Goal: Transaction & Acquisition: Obtain resource

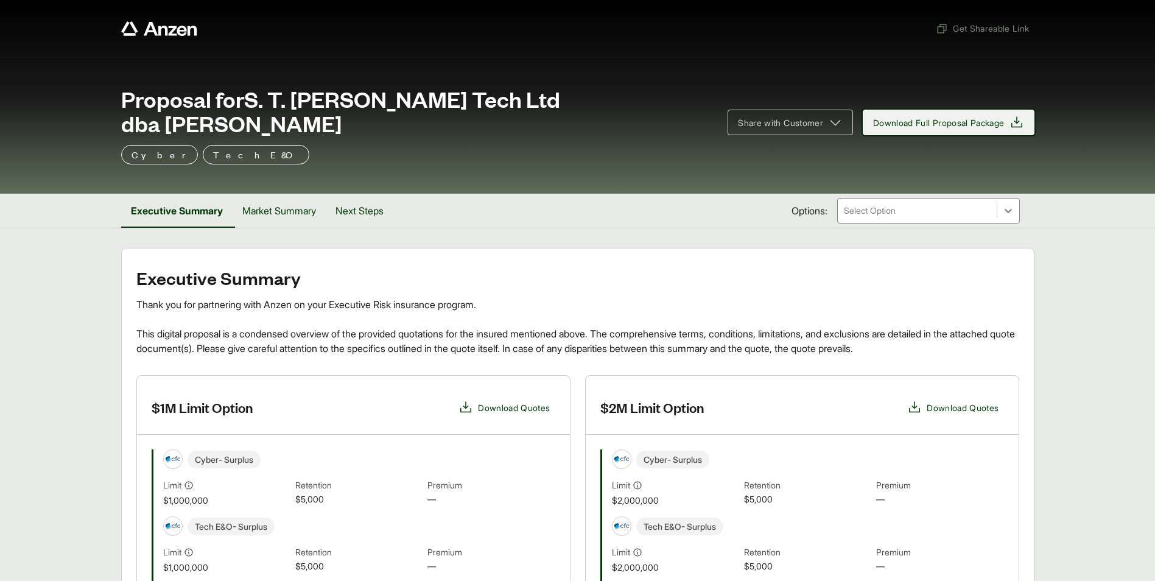
click at [1009, 115] on icon at bounding box center [1016, 122] width 15 height 15
click at [712, 268] on h2 "Executive Summary" at bounding box center [577, 277] width 883 height 19
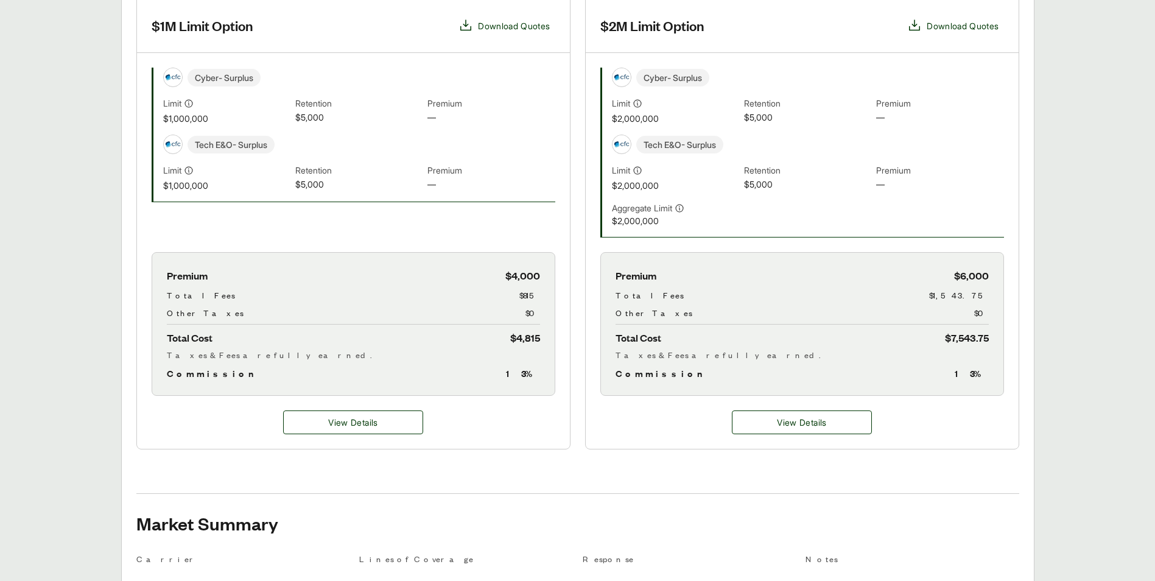
scroll to position [471, 0]
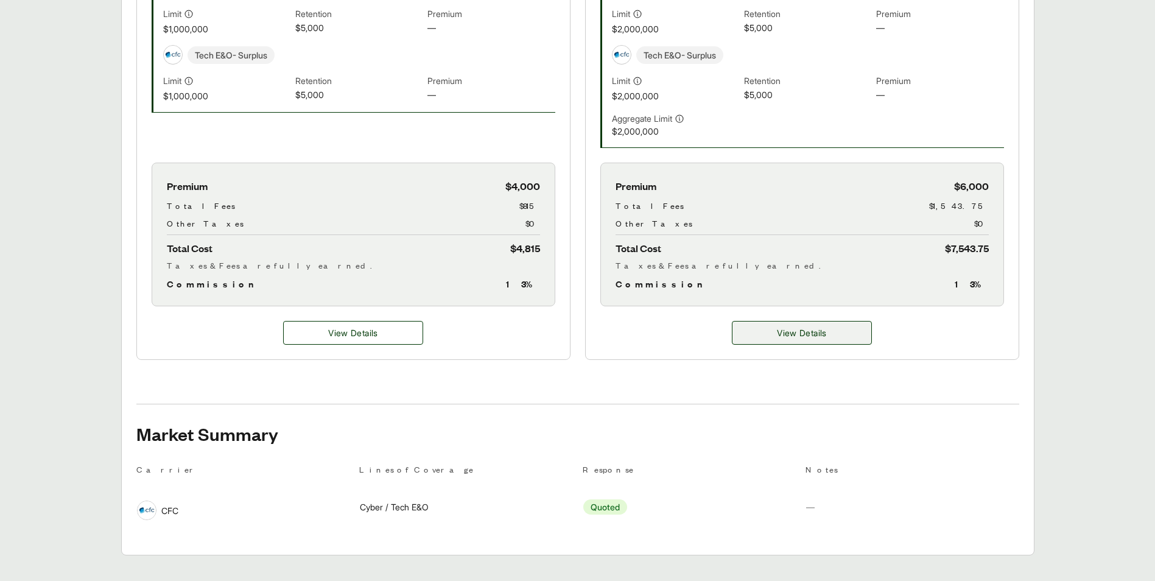
click at [804, 326] on span "View Details" at bounding box center [801, 332] width 49 height 13
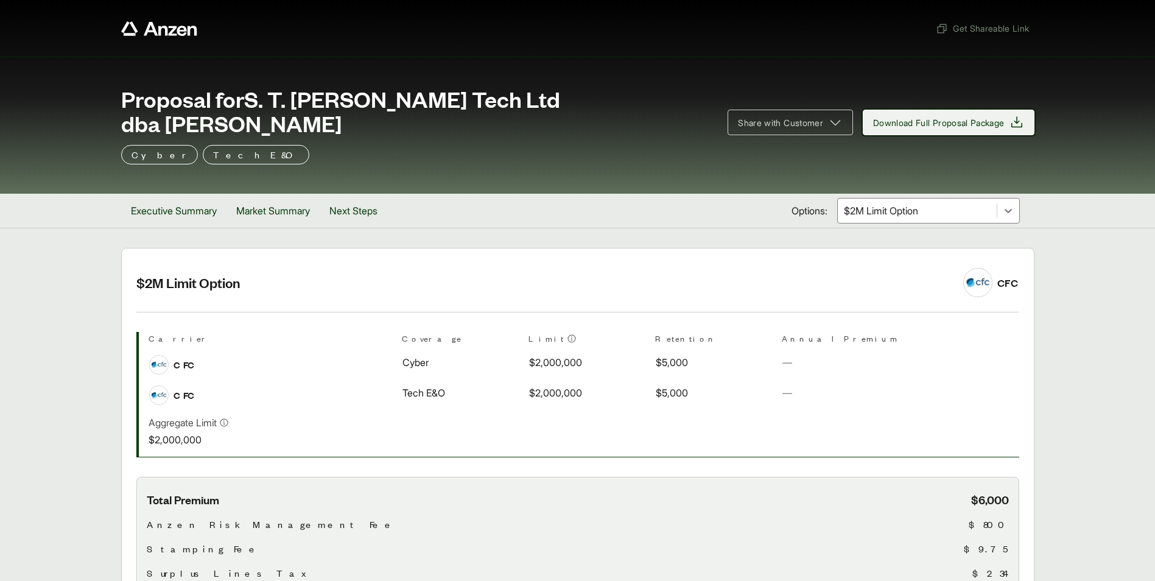
click at [973, 116] on span "Download Full Proposal Package" at bounding box center [939, 122] width 132 height 13
click at [988, 203] on div at bounding box center [917, 210] width 149 height 15
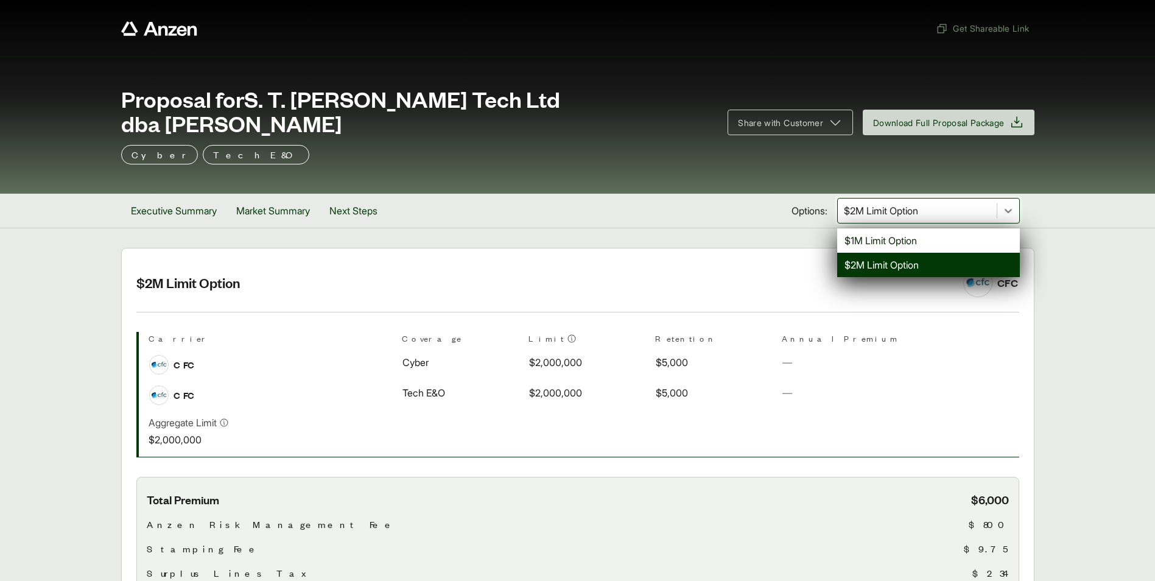
click at [924, 253] on div "$2M Limit Option" at bounding box center [928, 265] width 183 height 24
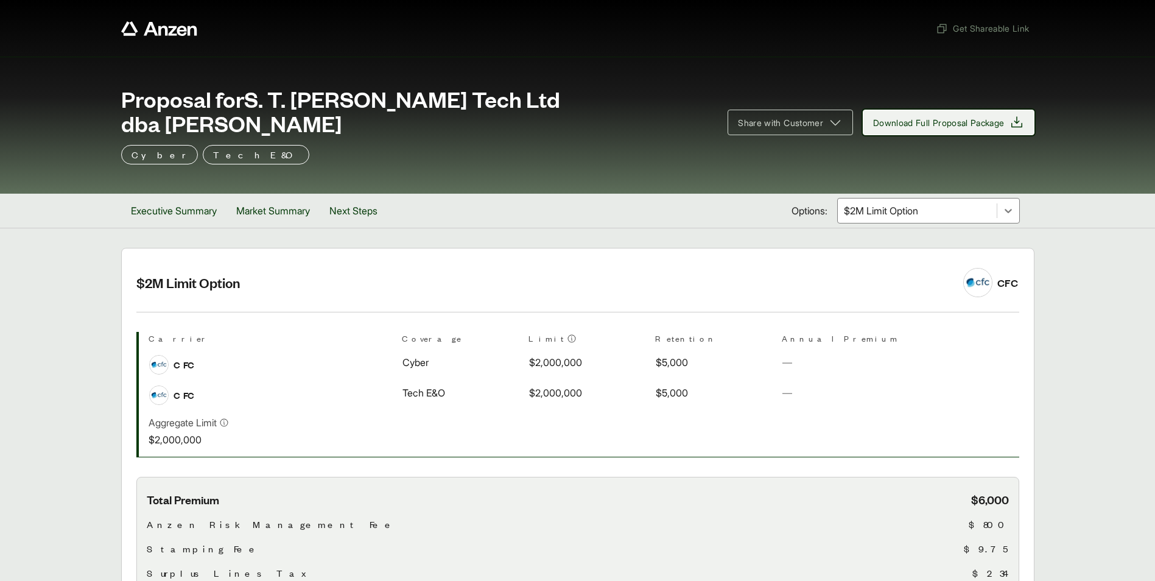
click at [964, 116] on span "Download Full Proposal Package" at bounding box center [939, 122] width 132 height 13
